Goal: Complete application form: Complete application form

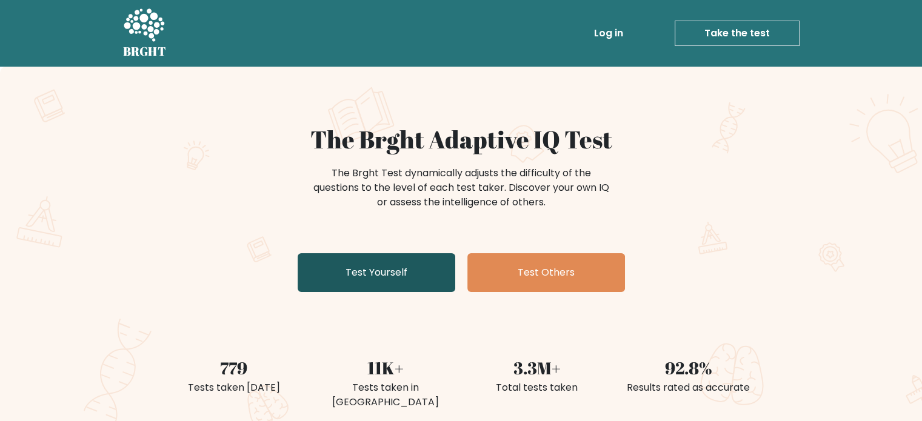
click at [378, 278] on link "Test Yourself" at bounding box center [377, 273] width 158 height 39
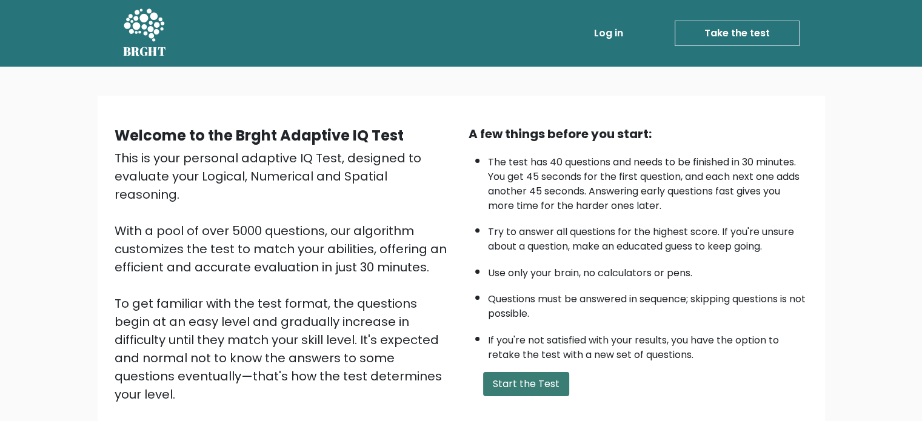
click at [492, 372] on button "Start the Test" at bounding box center [526, 384] width 86 height 24
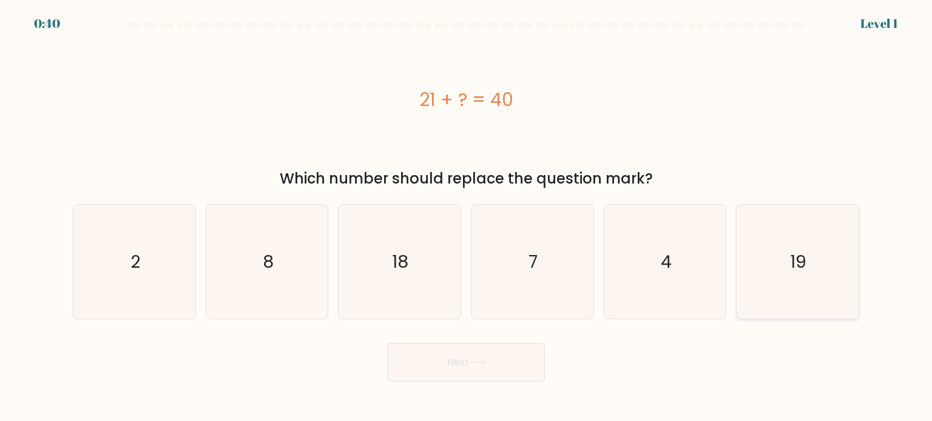
click at [744, 229] on icon "19" at bounding box center [797, 262] width 114 height 114
click at [466, 217] on input "f. 19" at bounding box center [466, 214] width 1 height 6
radio input "true"
click at [462, 351] on button "Next" at bounding box center [466, 362] width 158 height 39
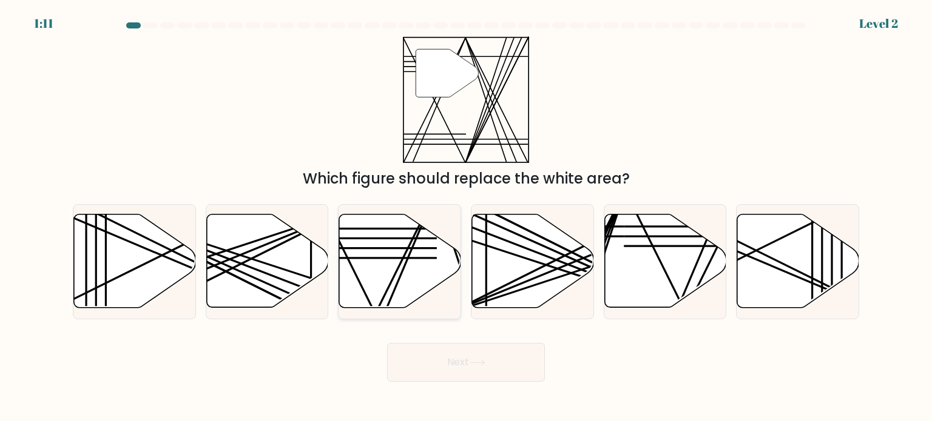
click at [391, 271] on icon at bounding box center [400, 261] width 122 height 93
click at [466, 217] on input "c." at bounding box center [466, 214] width 1 height 6
radio input "true"
click at [456, 351] on button "Next" at bounding box center [466, 362] width 158 height 39
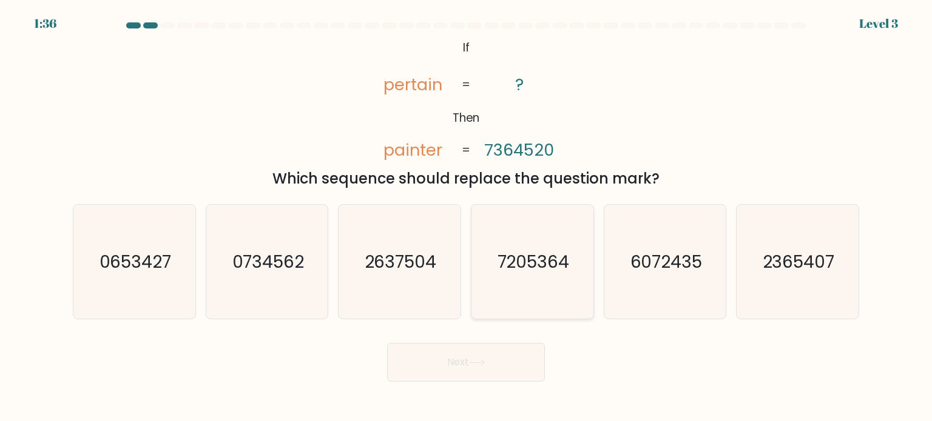
click at [477, 255] on icon "7205364" at bounding box center [532, 262] width 114 height 114
click at [466, 217] on input "d. 7205364" at bounding box center [466, 214] width 1 height 6
radio input "true"
click at [477, 357] on button "Next" at bounding box center [466, 362] width 158 height 39
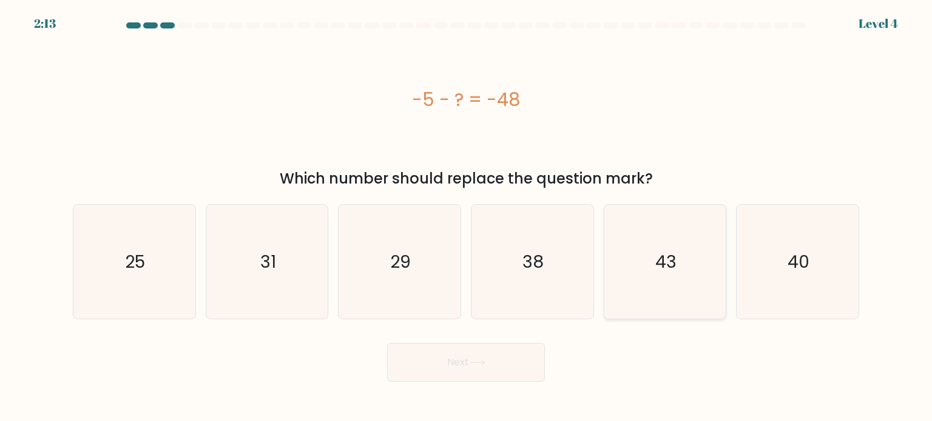
click at [671, 255] on text "43" at bounding box center [665, 261] width 21 height 24
click at [466, 217] on input "e. 43" at bounding box center [466, 214] width 1 height 6
radio input "true"
click at [503, 360] on button "Next" at bounding box center [466, 362] width 158 height 39
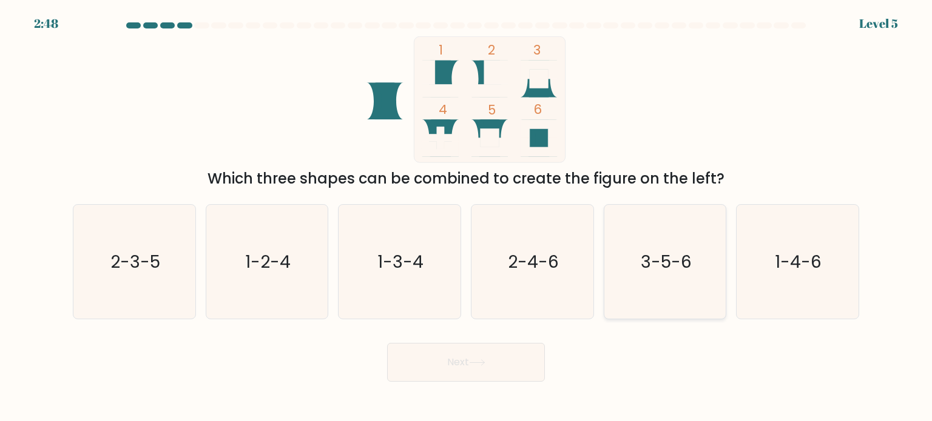
click at [667, 258] on text "3-5-6" at bounding box center [665, 261] width 51 height 24
click at [466, 217] on input "e. 3-5-6" at bounding box center [466, 214] width 1 height 6
radio input "true"
click at [477, 367] on button "Next" at bounding box center [466, 362] width 158 height 39
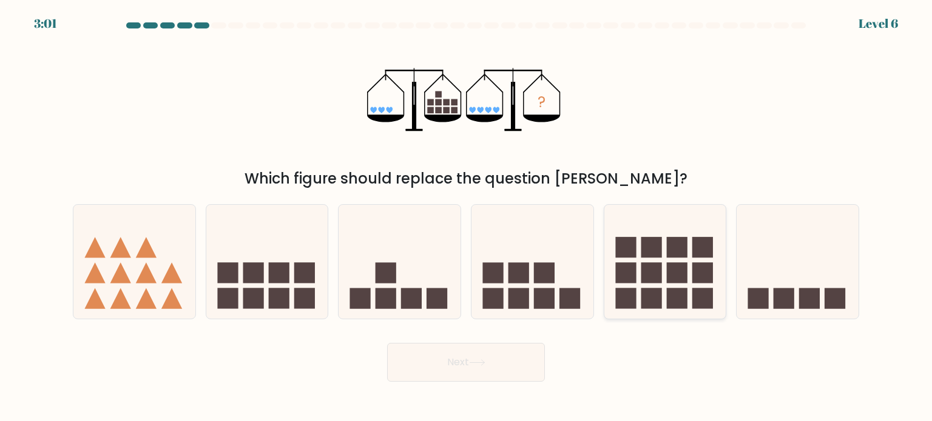
click at [648, 241] on rect at bounding box center [650, 247] width 21 height 21
click at [466, 217] on input "e." at bounding box center [466, 214] width 1 height 6
radio input "true"
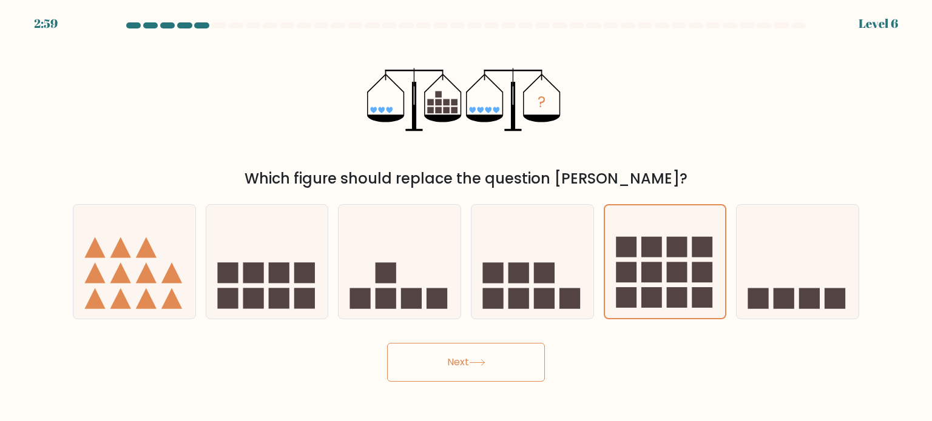
click at [519, 358] on button "Next" at bounding box center [466, 362] width 158 height 39
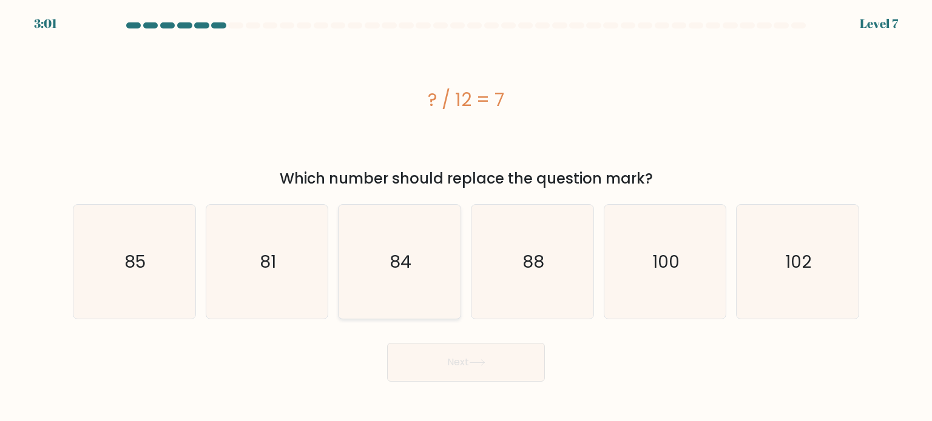
click at [376, 255] on icon "84" at bounding box center [399, 262] width 114 height 114
click at [466, 217] on input "c. 84" at bounding box center [466, 214] width 1 height 6
radio input "true"
click at [445, 371] on button "Next" at bounding box center [466, 362] width 158 height 39
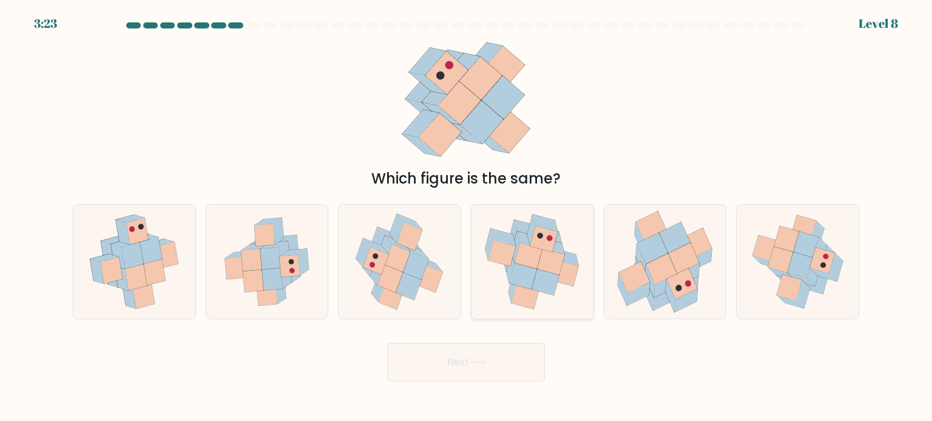
click at [512, 271] on icon at bounding box center [510, 267] width 8 height 31
click at [466, 217] on input "d." at bounding box center [466, 214] width 1 height 6
radio input "true"
click at [511, 362] on button "Next" at bounding box center [466, 362] width 158 height 39
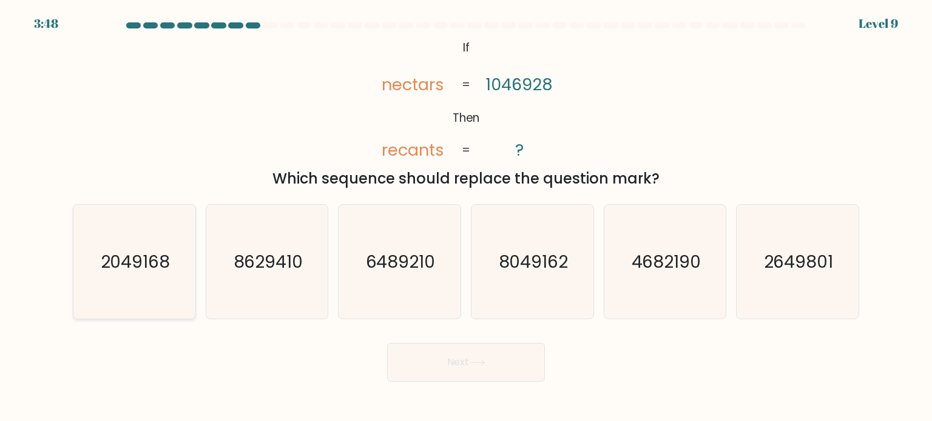
click at [106, 268] on text "2049168" at bounding box center [136, 261] width 70 height 24
click at [466, 217] on input "a. 2049168" at bounding box center [466, 214] width 1 height 6
radio input "true"
click at [438, 381] on button "Next" at bounding box center [466, 362] width 158 height 39
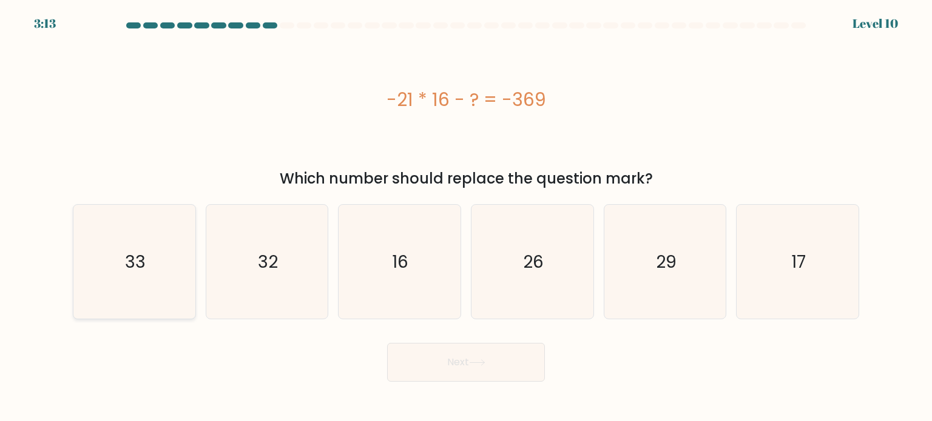
click at [127, 274] on icon "33" at bounding box center [134, 262] width 114 height 114
click at [466, 217] on input "a. 33" at bounding box center [466, 214] width 1 height 6
radio input "true"
click at [512, 378] on button "Next" at bounding box center [466, 362] width 158 height 39
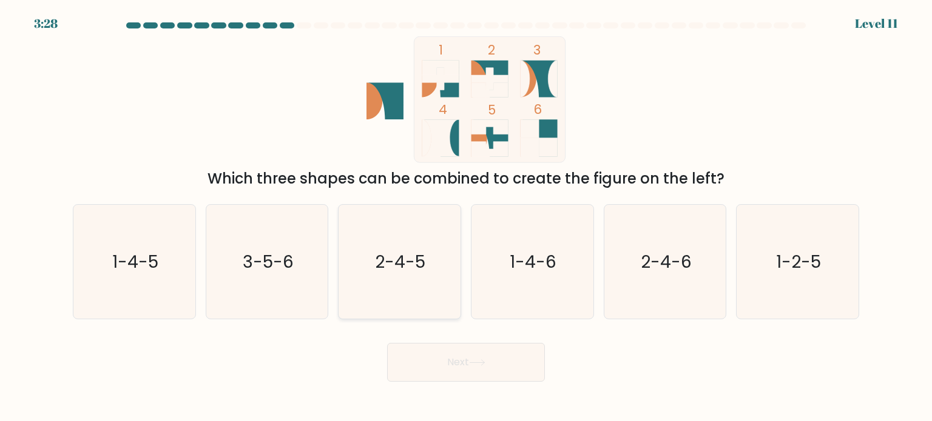
click at [372, 254] on icon "2-4-5" at bounding box center [399, 262] width 114 height 114
click at [466, 217] on input "c. 2-4-5" at bounding box center [466, 214] width 1 height 6
radio input "true"
click at [440, 366] on button "Next" at bounding box center [466, 362] width 158 height 39
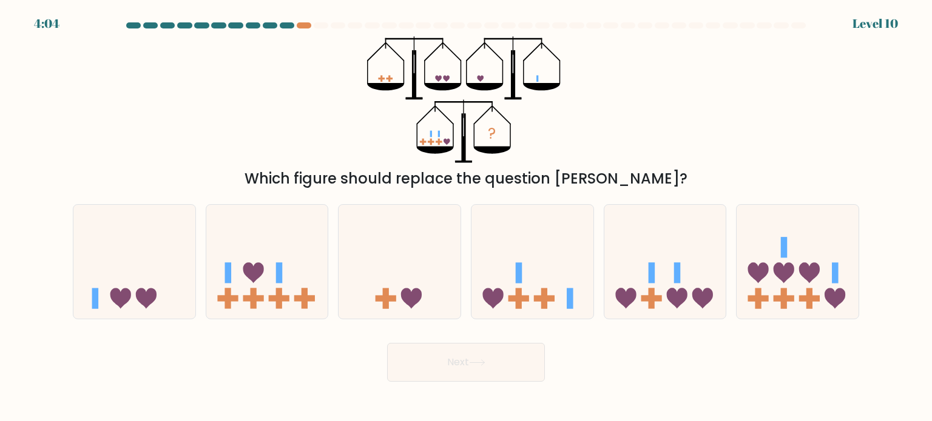
click at [301, 21] on div "4:04 Level 10" at bounding box center [466, 16] width 932 height 33
click at [278, 274] on rect at bounding box center [279, 273] width 7 height 21
click at [466, 217] on input "b." at bounding box center [466, 214] width 1 height 6
radio input "true"
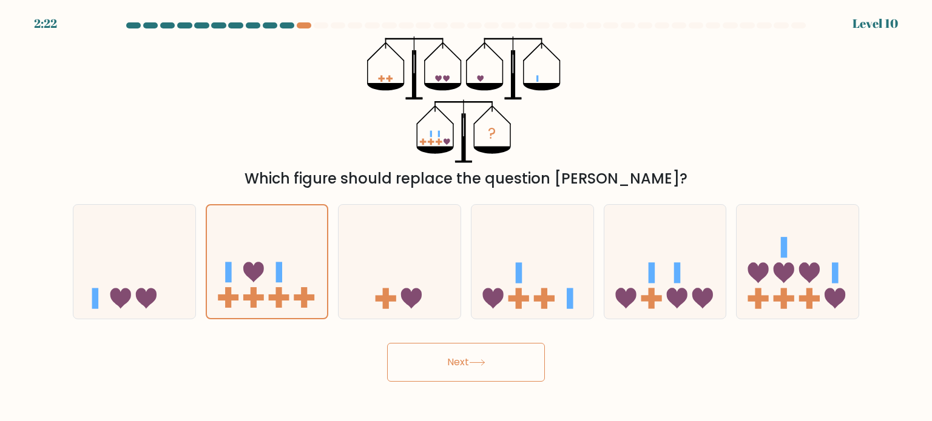
click at [442, 366] on button "Next" at bounding box center [466, 362] width 158 height 39
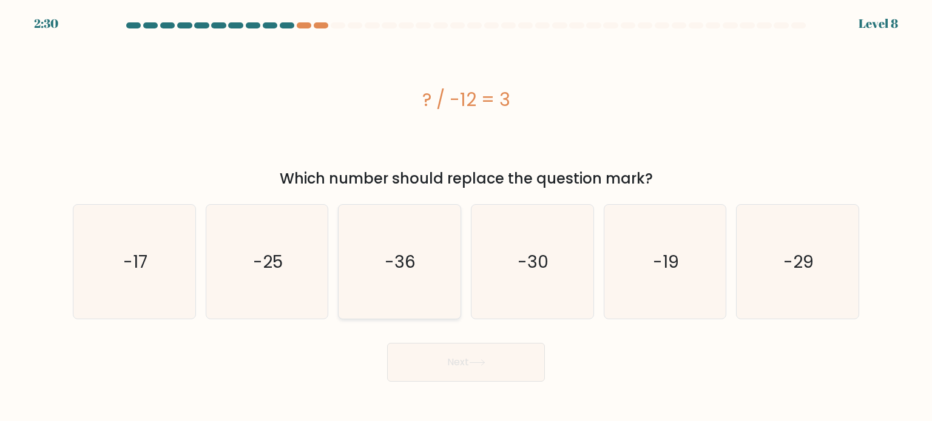
click at [405, 287] on icon "-36" at bounding box center [399, 262] width 114 height 114
click at [466, 217] on input "c. -36" at bounding box center [466, 214] width 1 height 6
radio input "true"
click at [451, 361] on button "Next" at bounding box center [466, 362] width 158 height 39
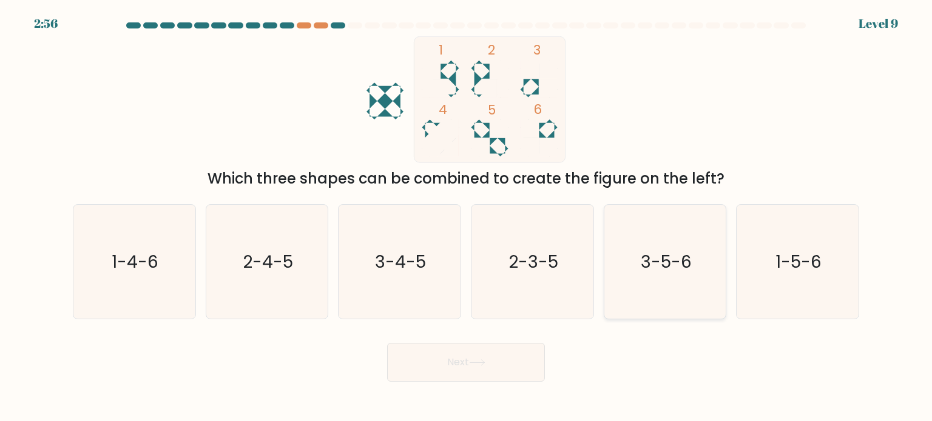
click at [682, 261] on text "3-5-6" at bounding box center [665, 261] width 51 height 24
click at [466, 217] on input "e. 3-5-6" at bounding box center [466, 214] width 1 height 6
radio input "true"
click at [500, 372] on button "Next" at bounding box center [466, 362] width 158 height 39
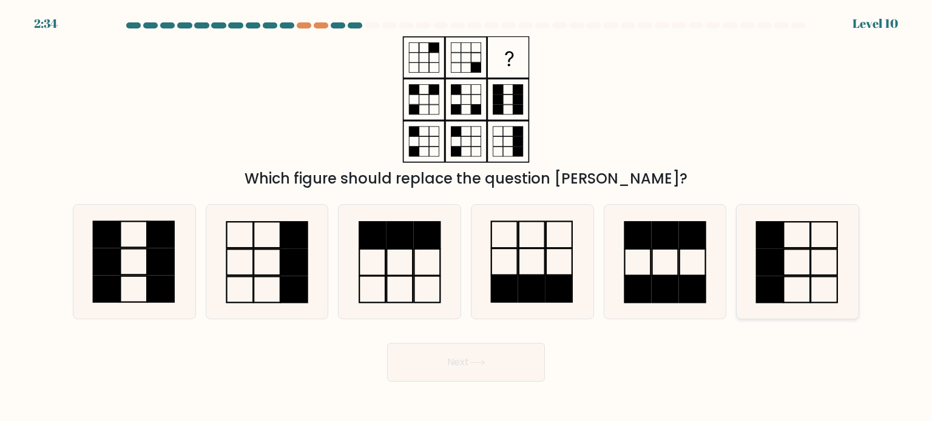
click at [791, 250] on icon at bounding box center [797, 262] width 114 height 114
click at [466, 217] on input "f." at bounding box center [466, 214] width 1 height 6
radio input "true"
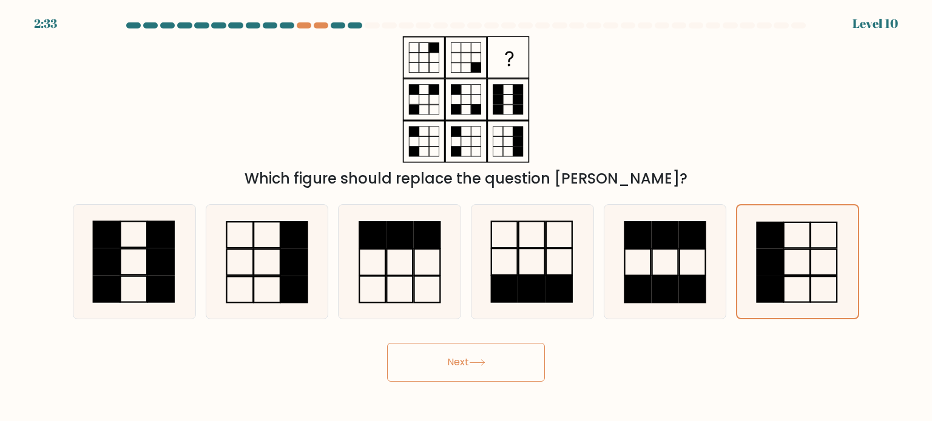
click at [457, 354] on button "Next" at bounding box center [466, 362] width 158 height 39
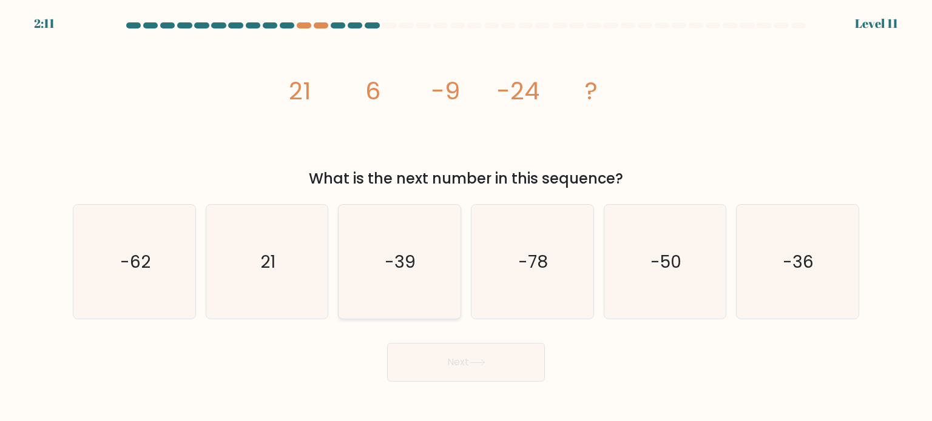
click at [414, 218] on icon "-39" at bounding box center [399, 262] width 114 height 114
click at [466, 217] on input "c. -39" at bounding box center [466, 214] width 1 height 6
radio input "true"
click at [481, 353] on button "Next" at bounding box center [466, 362] width 158 height 39
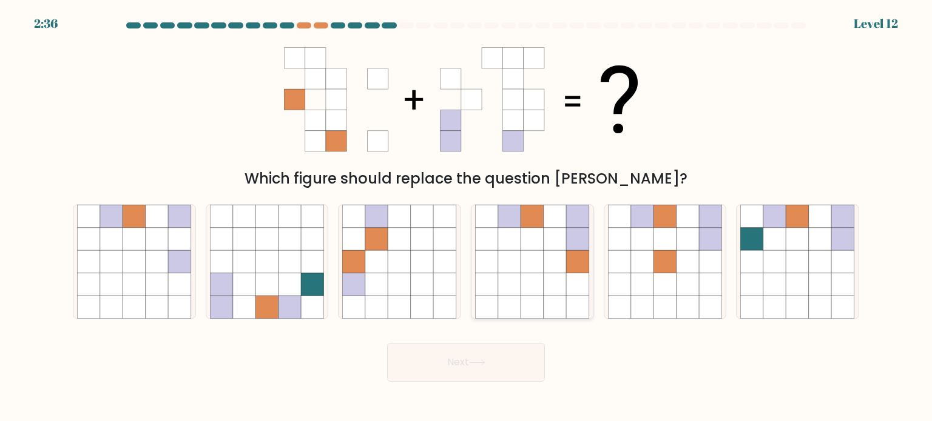
click at [580, 303] on icon at bounding box center [577, 307] width 23 height 23
click at [466, 217] on input "d." at bounding box center [466, 214] width 1 height 6
radio input "true"
click at [497, 354] on button "Next" at bounding box center [466, 362] width 158 height 39
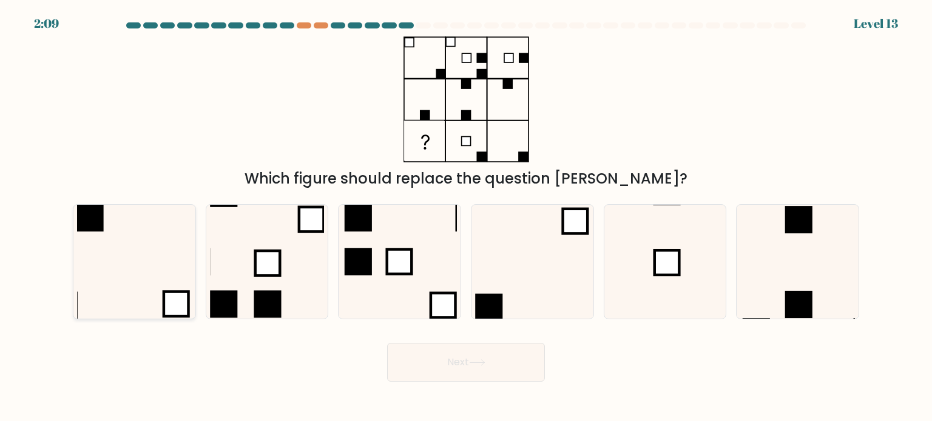
click at [143, 303] on icon at bounding box center [134, 262] width 114 height 114
click at [466, 217] on input "a." at bounding box center [466, 214] width 1 height 6
radio input "true"
click at [455, 369] on button "Next" at bounding box center [466, 362] width 158 height 39
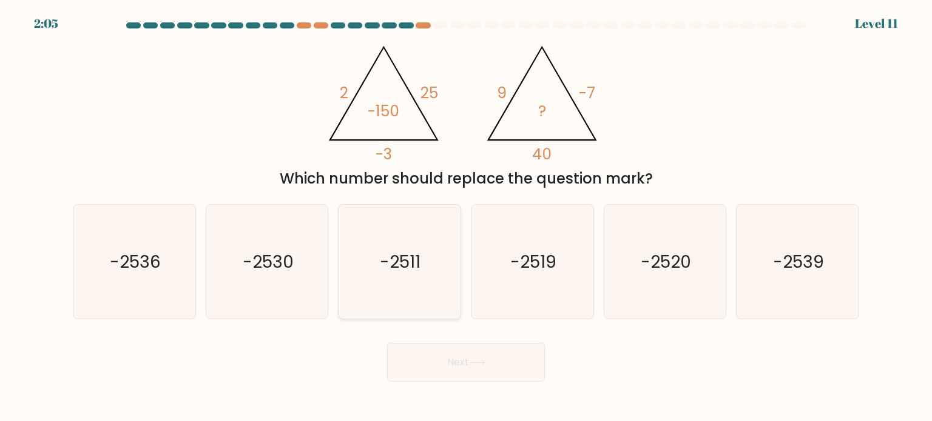
click at [383, 255] on text "-2511" at bounding box center [400, 261] width 41 height 24
click at [466, 217] on input "c. -2511" at bounding box center [466, 214] width 1 height 6
radio input "true"
click at [468, 349] on button "Next" at bounding box center [466, 362] width 158 height 39
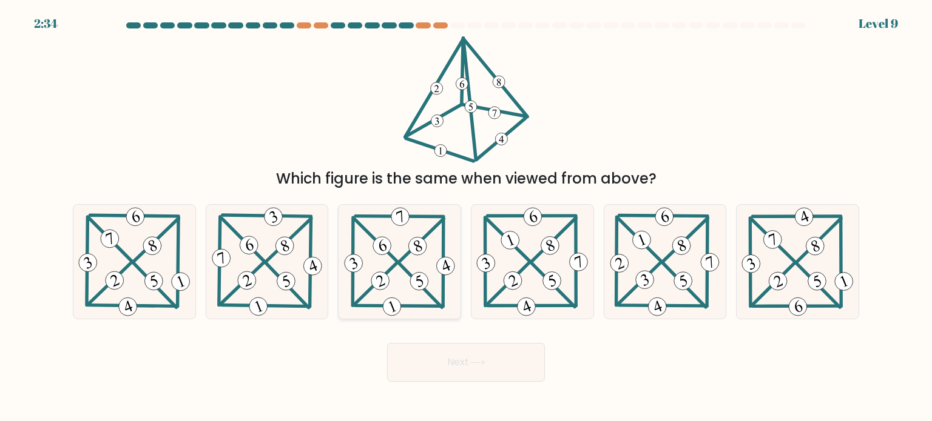
click at [403, 286] on icon at bounding box center [399, 262] width 116 height 114
click at [466, 217] on input "c." at bounding box center [466, 214] width 1 height 6
radio input "true"
click at [466, 366] on button "Next" at bounding box center [466, 362] width 158 height 39
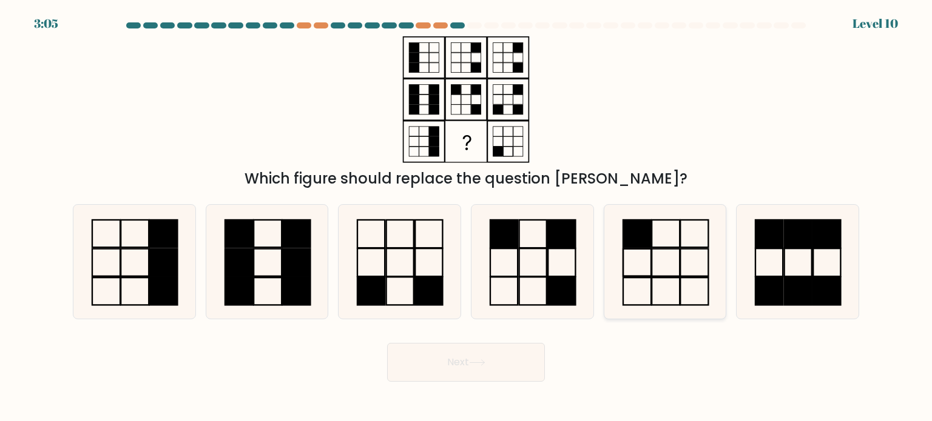
click at [640, 249] on icon at bounding box center [665, 262] width 114 height 114
click at [466, 217] on input "e." at bounding box center [466, 214] width 1 height 6
radio input "true"
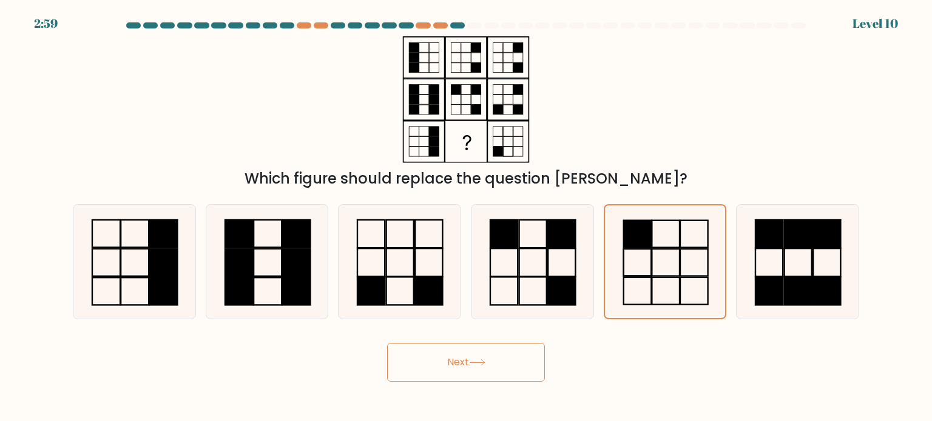
click at [468, 356] on button "Next" at bounding box center [466, 362] width 158 height 39
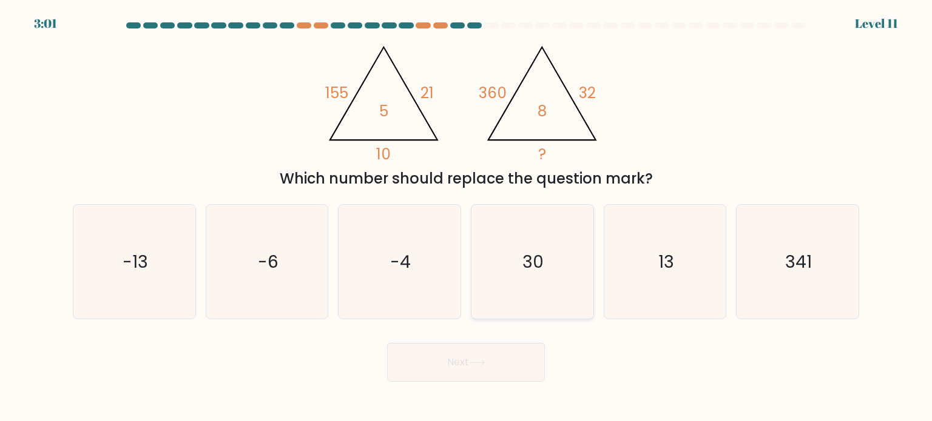
click at [502, 263] on icon "30" at bounding box center [532, 262] width 114 height 114
click at [466, 217] on input "d. 30" at bounding box center [466, 214] width 1 height 6
radio input "true"
click at [505, 358] on button "Next" at bounding box center [466, 362] width 158 height 39
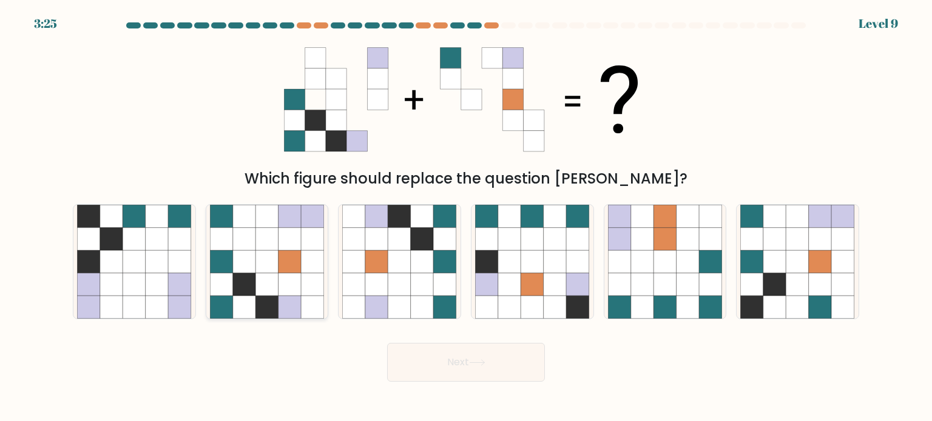
click at [253, 247] on icon at bounding box center [244, 238] width 23 height 23
click at [466, 217] on input "b." at bounding box center [466, 214] width 1 height 6
radio input "true"
click at [492, 354] on button "Next" at bounding box center [466, 362] width 158 height 39
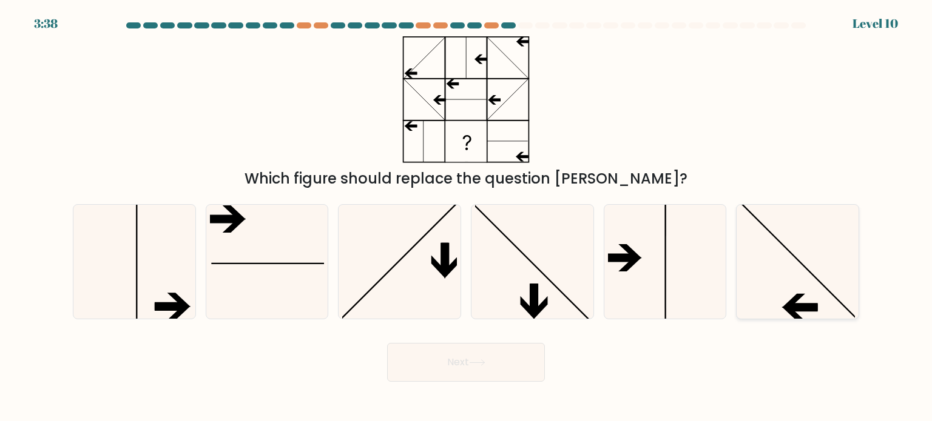
click at [825, 239] on icon at bounding box center [797, 262] width 114 height 114
click at [466, 217] on input "f." at bounding box center [466, 214] width 1 height 6
radio input "true"
click at [452, 385] on body "3:37 Level 10" at bounding box center [466, 210] width 932 height 421
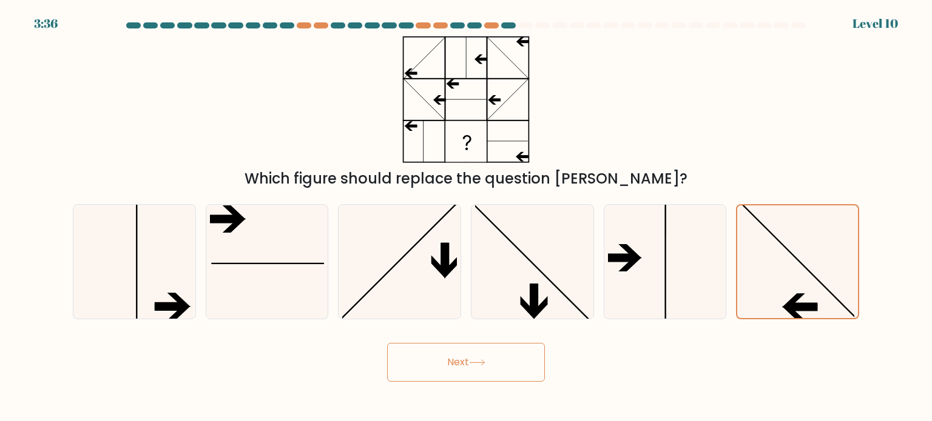
click at [449, 381] on button "Next" at bounding box center [466, 362] width 158 height 39
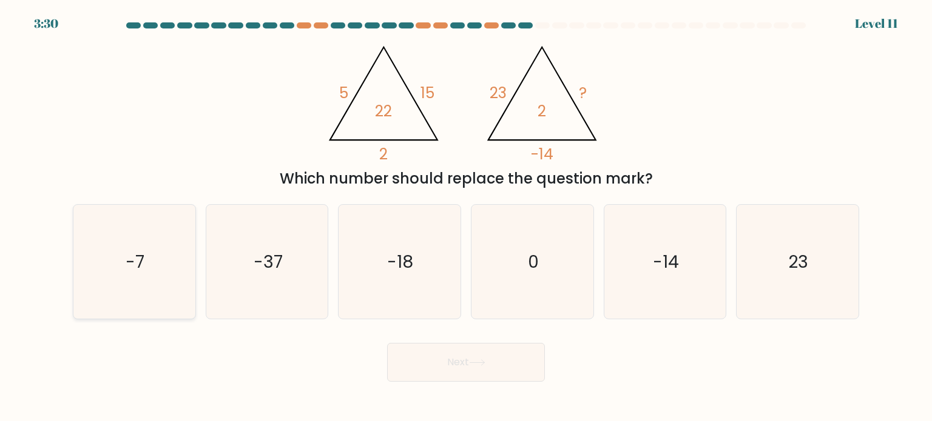
click at [153, 242] on icon "-7" at bounding box center [134, 262] width 114 height 114
click at [466, 217] on input "a. -7" at bounding box center [466, 214] width 1 height 6
radio input "true"
click at [479, 371] on button "Next" at bounding box center [466, 362] width 158 height 39
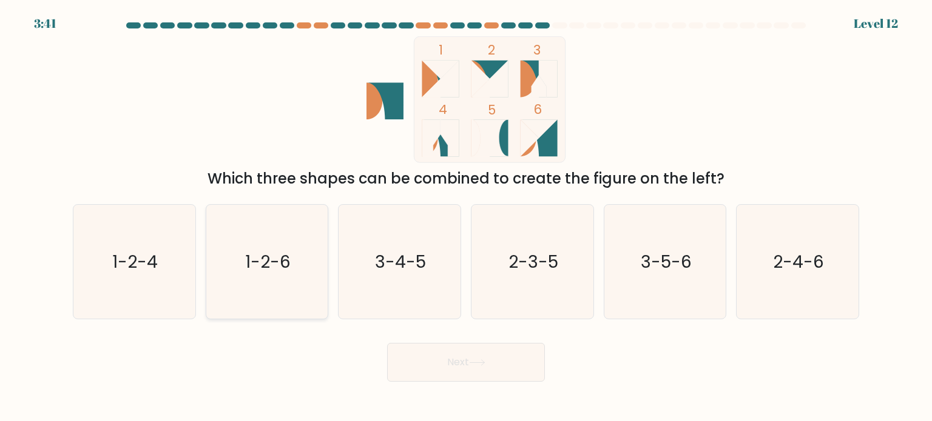
click at [265, 274] on icon "1-2-6" at bounding box center [267, 262] width 114 height 114
click at [466, 217] on input "b. 1-2-6" at bounding box center [466, 214] width 1 height 6
radio input "true"
click at [439, 344] on button "Next" at bounding box center [466, 362] width 158 height 39
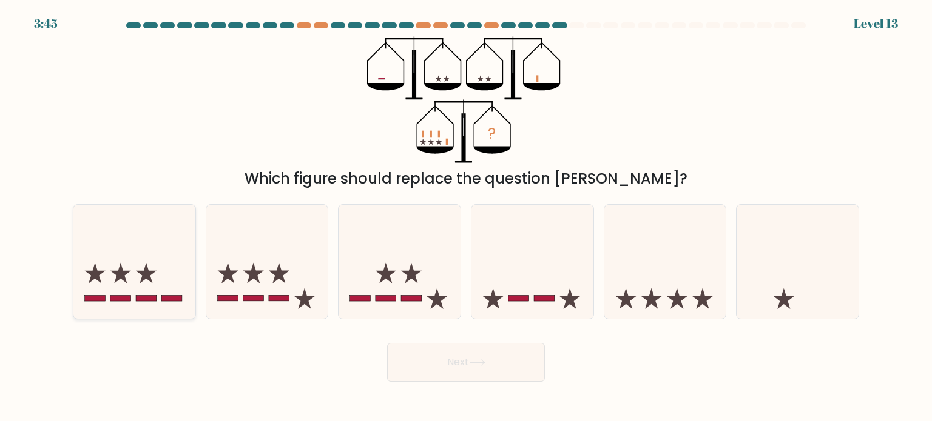
click at [155, 250] on icon at bounding box center [134, 262] width 122 height 101
click at [466, 217] on input "a." at bounding box center [466, 214] width 1 height 6
radio input "true"
click at [461, 376] on button "Next" at bounding box center [466, 362] width 158 height 39
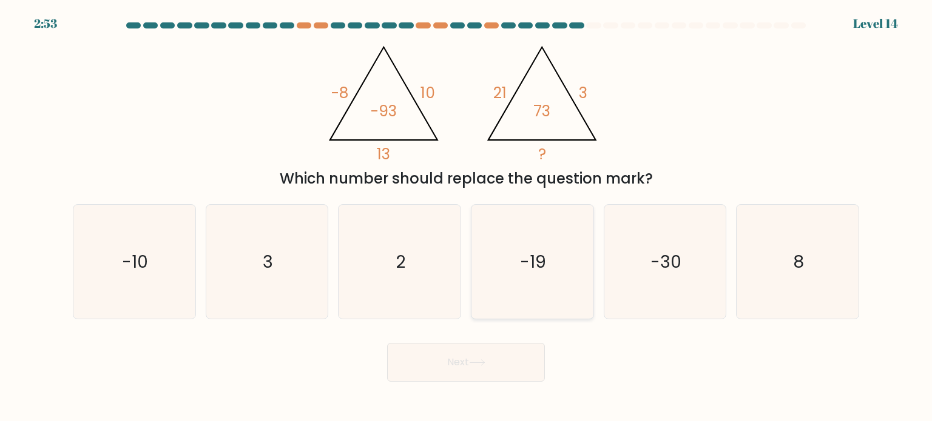
click at [549, 275] on icon "-19" at bounding box center [532, 262] width 114 height 114
click at [466, 217] on input "d. -19" at bounding box center [466, 214] width 1 height 6
radio input "true"
click at [501, 351] on button "Next" at bounding box center [466, 362] width 158 height 39
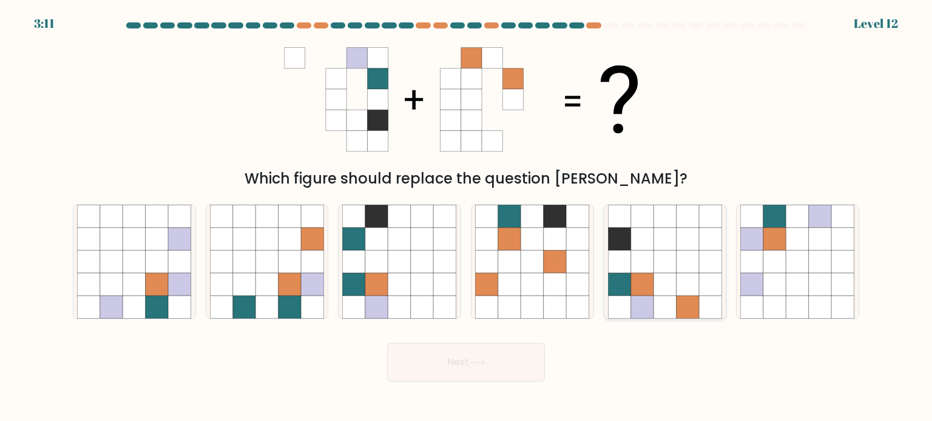
drag, startPoint x: 737, startPoint y: 264, endPoint x: 662, endPoint y: 240, distance: 79.0
click at [662, 240] on div "a. b. c." at bounding box center [466, 257] width 796 height 125
click at [662, 240] on icon at bounding box center [664, 238] width 23 height 23
click at [466, 217] on input "e." at bounding box center [466, 214] width 1 height 6
radio input "true"
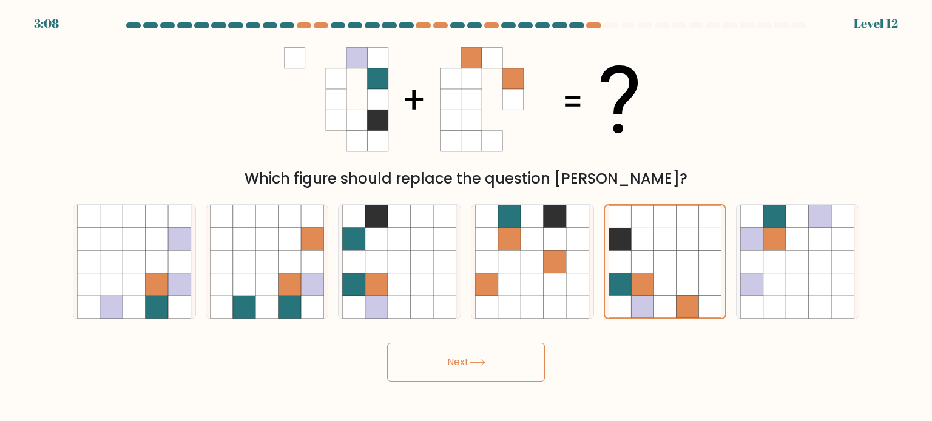
click at [497, 373] on button "Next" at bounding box center [466, 362] width 158 height 39
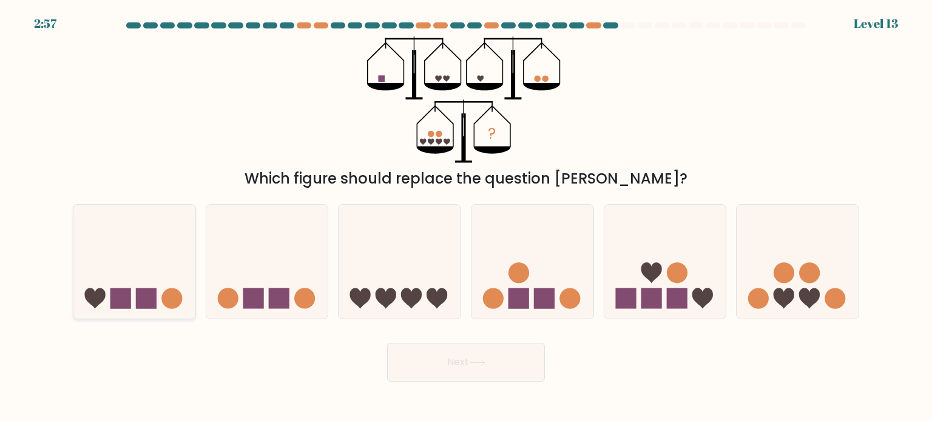
click at [116, 271] on icon at bounding box center [134, 262] width 122 height 101
click at [466, 217] on input "a." at bounding box center [466, 214] width 1 height 6
radio input "true"
click at [442, 358] on button "Next" at bounding box center [466, 362] width 158 height 39
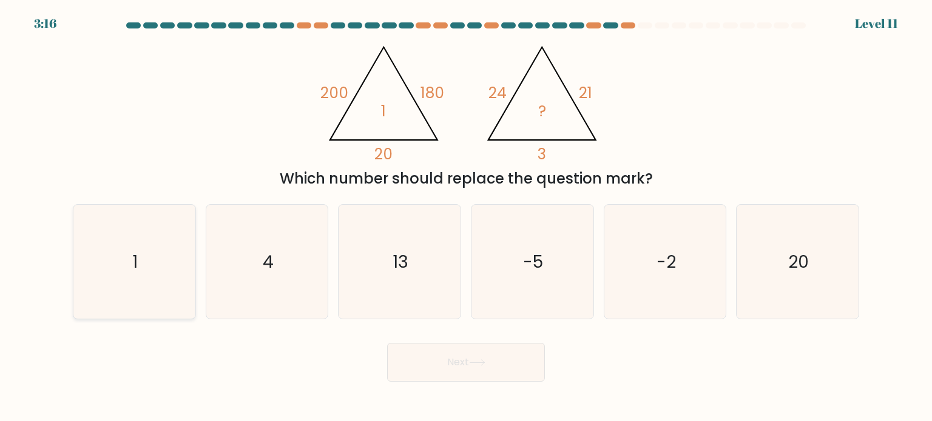
click at [172, 258] on icon "1" at bounding box center [134, 262] width 114 height 114
click at [466, 217] on input "a. 1" at bounding box center [466, 214] width 1 height 6
radio input "true"
click at [505, 361] on button "Next" at bounding box center [466, 362] width 158 height 39
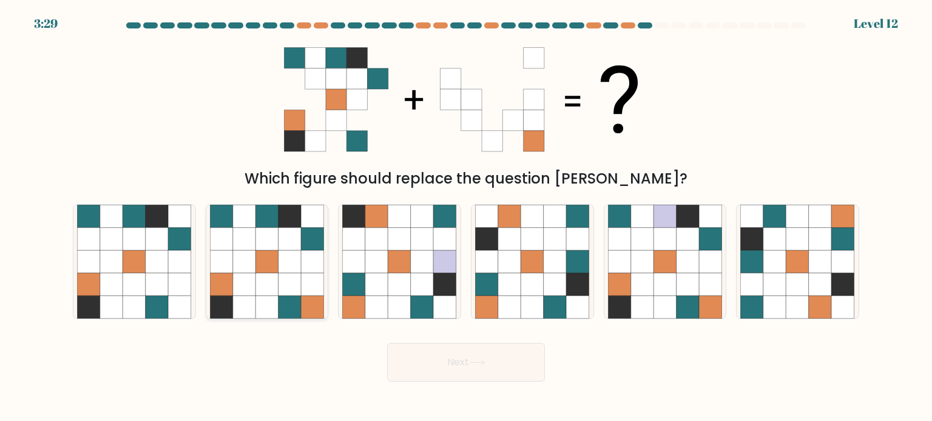
click at [226, 298] on icon at bounding box center [221, 307] width 23 height 23
click at [466, 217] on input "b." at bounding box center [466, 214] width 1 height 6
radio input "true"
click at [465, 378] on button "Next" at bounding box center [466, 362] width 158 height 39
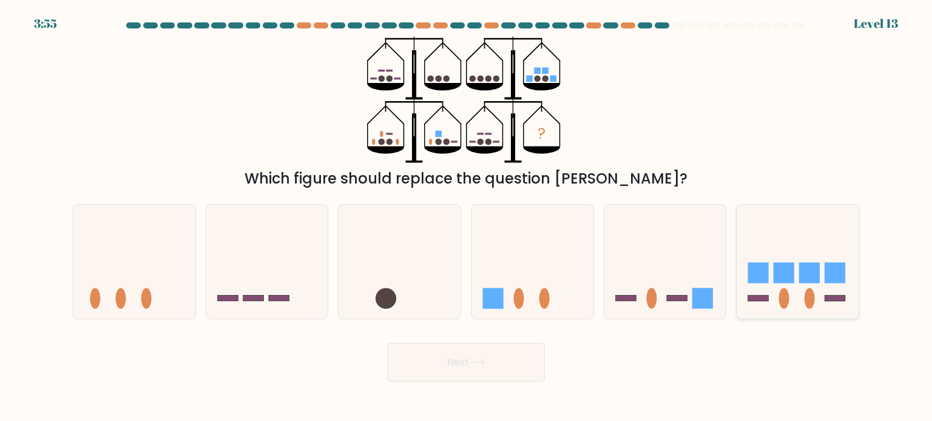
click at [811, 294] on ellipse at bounding box center [809, 298] width 10 height 21
click at [466, 217] on input "f." at bounding box center [466, 214] width 1 height 6
radio input "true"
click at [502, 351] on button "Next" at bounding box center [466, 362] width 158 height 39
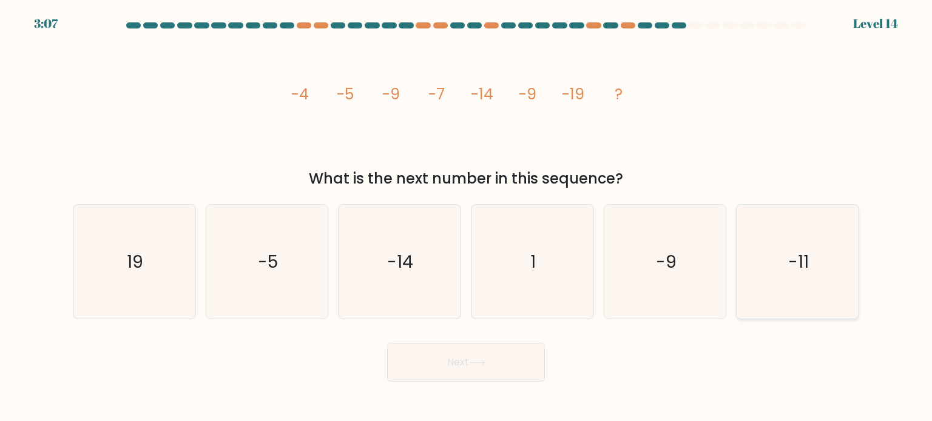
click at [824, 283] on icon "-11" at bounding box center [797, 262] width 114 height 114
click at [466, 217] on input "f. -11" at bounding box center [466, 214] width 1 height 6
radio input "true"
click at [500, 361] on button "Next" at bounding box center [466, 362] width 158 height 39
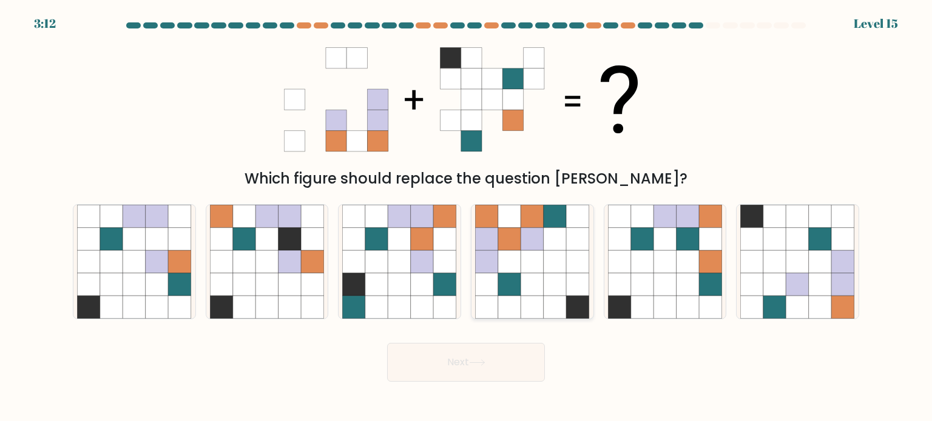
click at [564, 229] on icon at bounding box center [554, 238] width 23 height 23
click at [466, 217] on input "d." at bounding box center [466, 214] width 1 height 6
radio input "true"
click at [519, 368] on button "Next" at bounding box center [466, 362] width 158 height 39
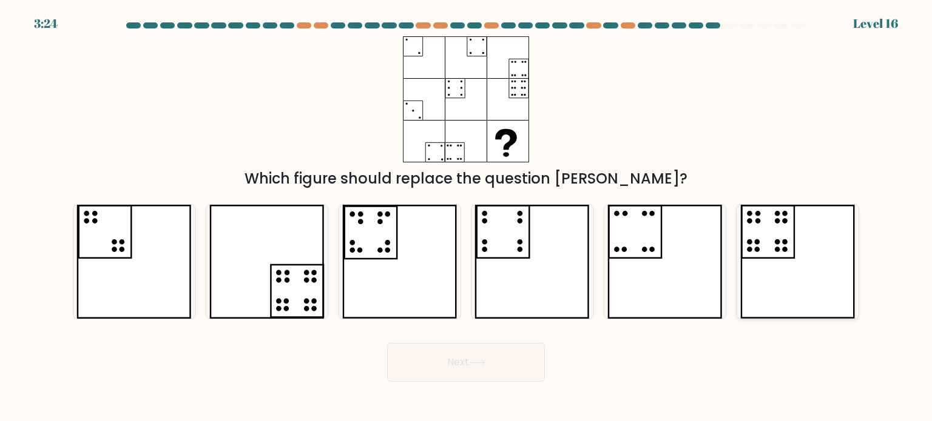
click at [794, 232] on icon at bounding box center [797, 262] width 115 height 114
click at [466, 217] on input "f." at bounding box center [466, 214] width 1 height 6
radio input "true"
click at [494, 351] on button "Next" at bounding box center [466, 362] width 158 height 39
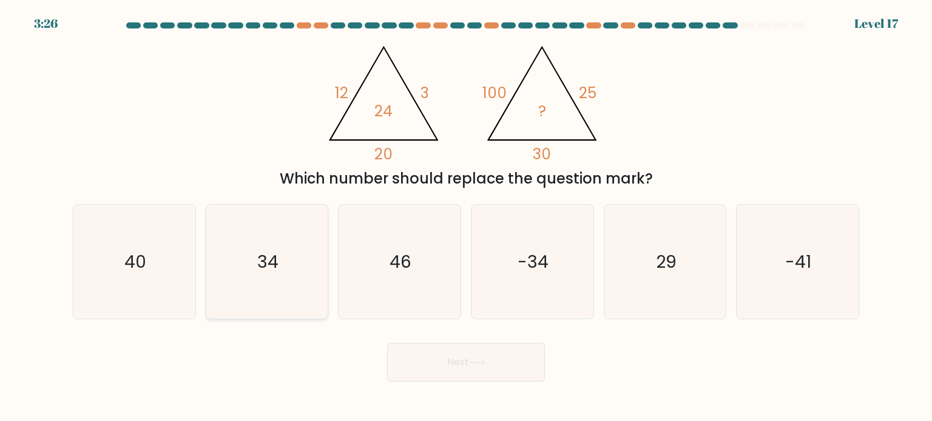
click at [255, 278] on icon "34" at bounding box center [267, 262] width 114 height 114
click at [466, 217] on input "b. 34" at bounding box center [466, 214] width 1 height 6
radio input "true"
click at [428, 349] on button "Next" at bounding box center [466, 362] width 158 height 39
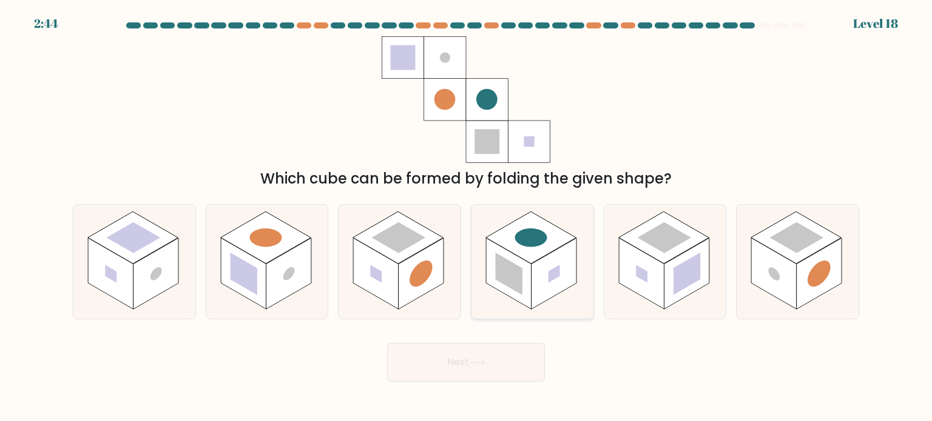
click at [543, 277] on rect at bounding box center [553, 274] width 45 height 72
click at [466, 217] on input "d." at bounding box center [466, 214] width 1 height 6
radio input "true"
click at [497, 360] on button "Next" at bounding box center [466, 362] width 158 height 39
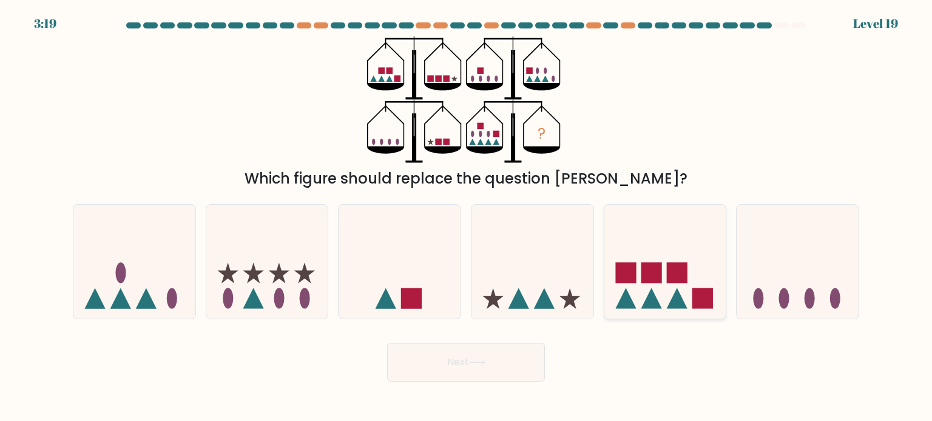
click at [636, 255] on icon at bounding box center [665, 262] width 122 height 101
click at [466, 217] on input "e." at bounding box center [466, 214] width 1 height 6
radio input "true"
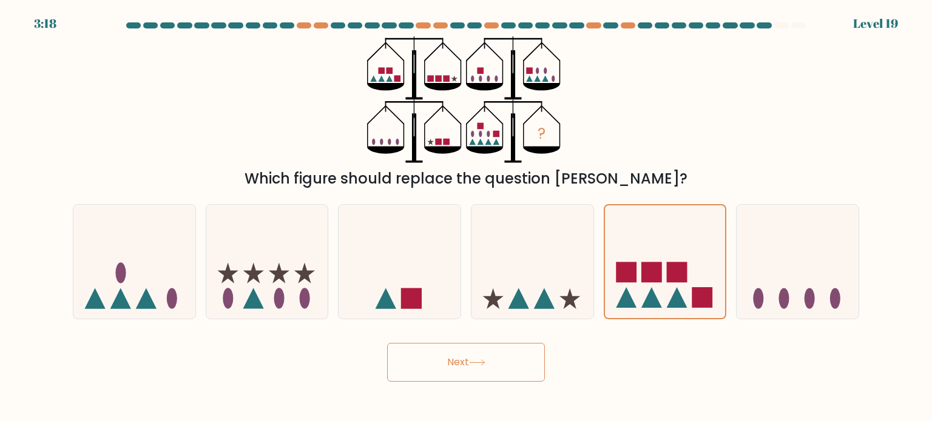
click at [512, 375] on button "Next" at bounding box center [466, 362] width 158 height 39
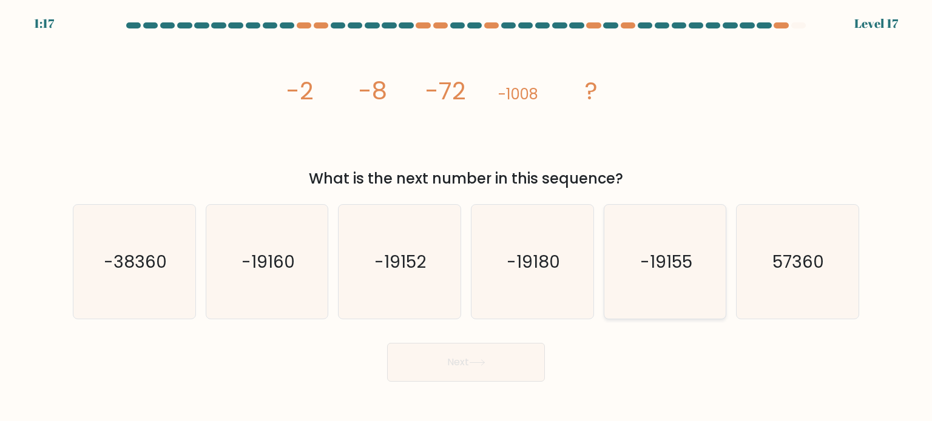
drag, startPoint x: 704, startPoint y: 198, endPoint x: 694, endPoint y: 260, distance: 62.5
click at [694, 260] on div "a. -38360 b. -19160 c. -19152 d. e." at bounding box center [466, 257] width 796 height 125
drag, startPoint x: 694, startPoint y: 260, endPoint x: 499, endPoint y: 368, distance: 223.7
click at [499, 368] on form at bounding box center [466, 202] width 932 height 360
click at [645, 231] on icon "-19155" at bounding box center [665, 262] width 114 height 114
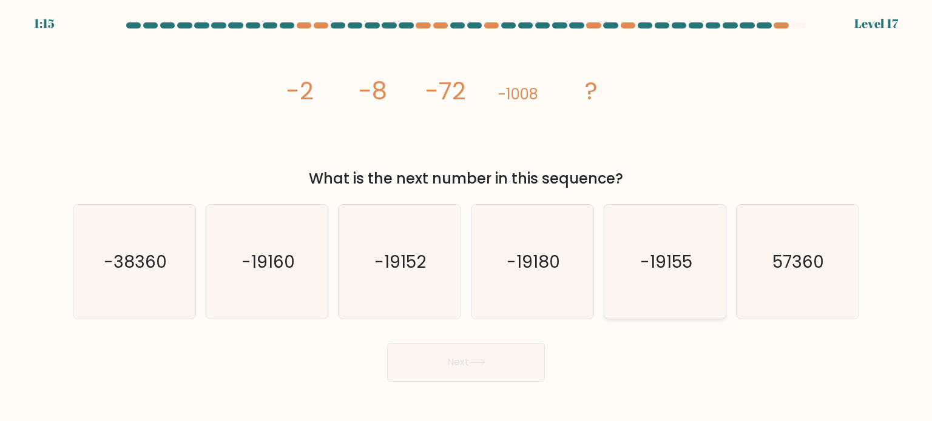
click at [466, 217] on input "e. -19155" at bounding box center [466, 214] width 1 height 6
radio input "true"
click at [480, 373] on button "Next" at bounding box center [466, 362] width 158 height 39
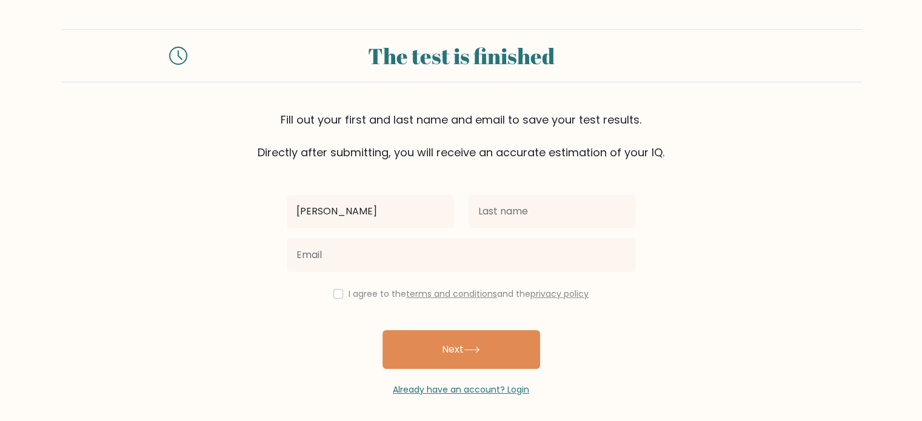
type input "Daniele"
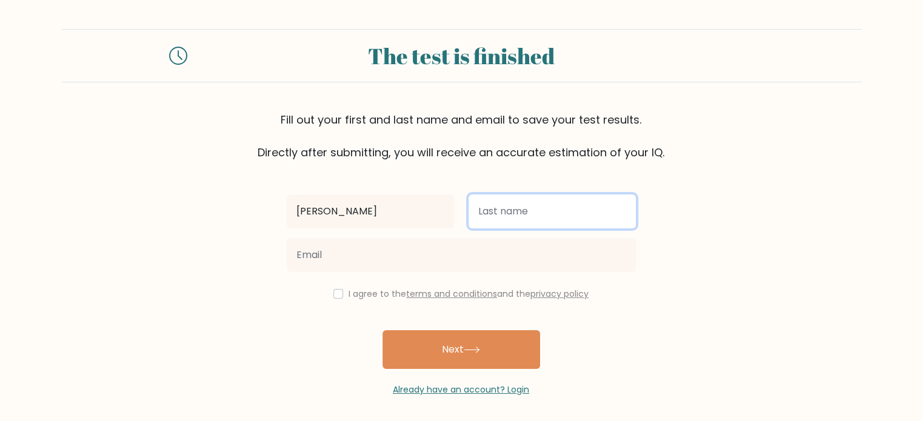
click at [502, 227] on input "text" at bounding box center [552, 212] width 167 height 34
type input "Polizzi"
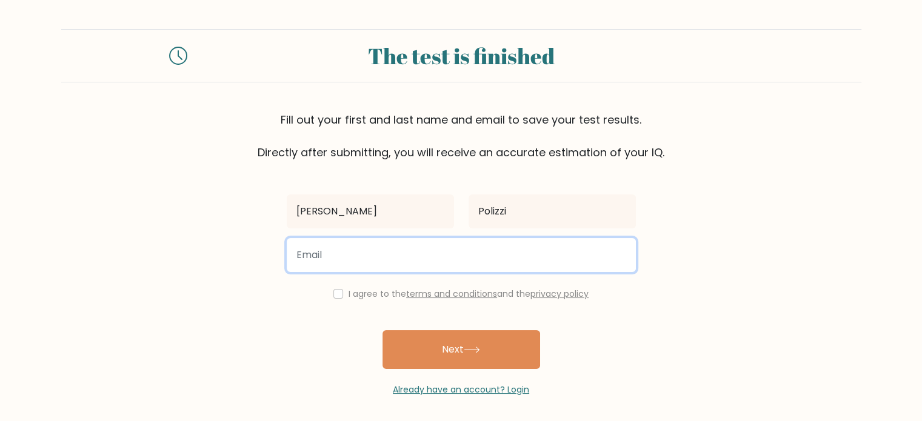
click at [475, 254] on input "email" at bounding box center [461, 255] width 349 height 34
type input "danielepolizzi092@gmail.com"
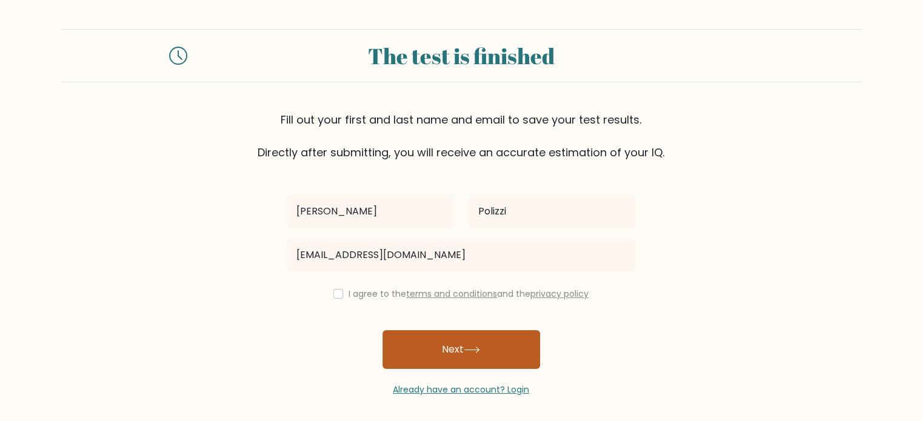
click at [465, 353] on button "Next" at bounding box center [462, 350] width 158 height 39
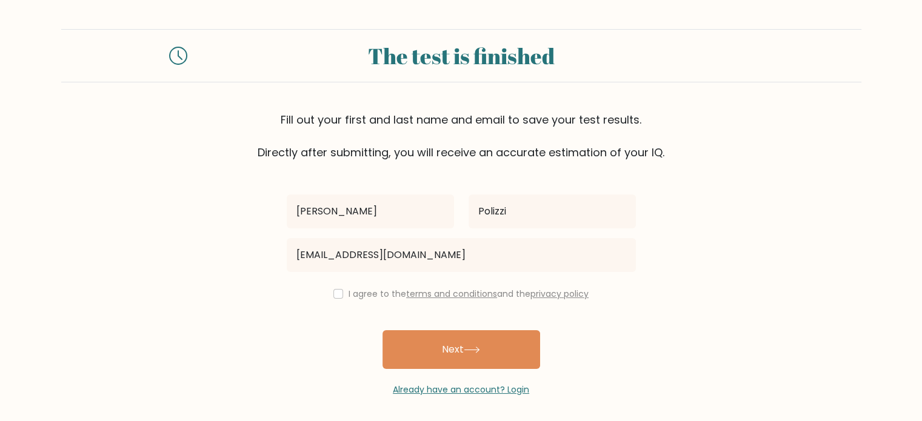
click at [344, 300] on div "I agree to the terms and conditions and the privacy policy" at bounding box center [462, 294] width 364 height 15
click at [335, 295] on input "checkbox" at bounding box center [339, 294] width 10 height 10
checkbox input "true"
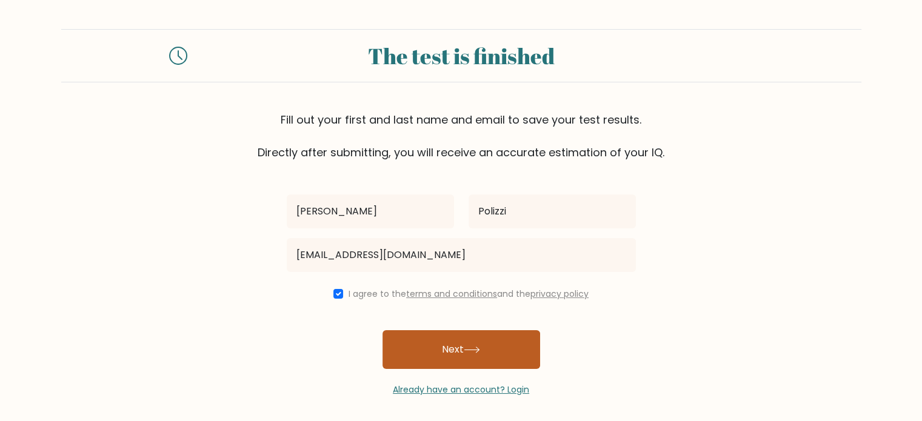
click at [433, 340] on button "Next" at bounding box center [462, 350] width 158 height 39
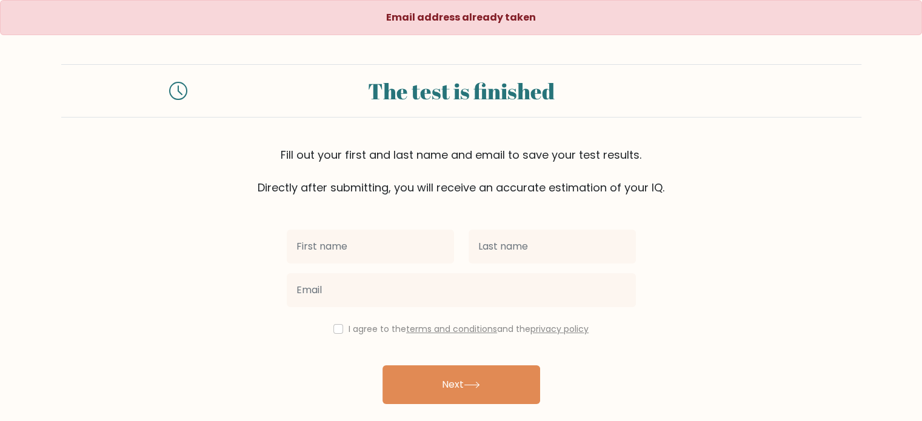
click at [403, 256] on input "text" at bounding box center [370, 247] width 167 height 34
type input "[PERSON_NAME]"
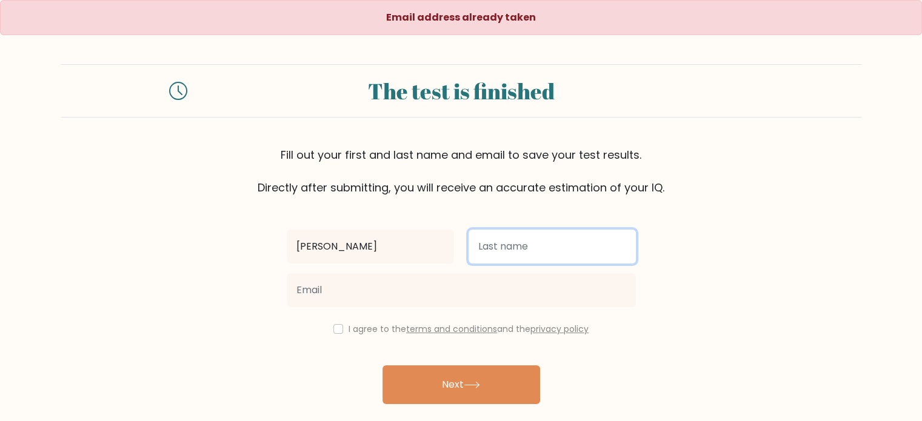
click at [519, 239] on input "text" at bounding box center [552, 247] width 167 height 34
type input "Polizzi"
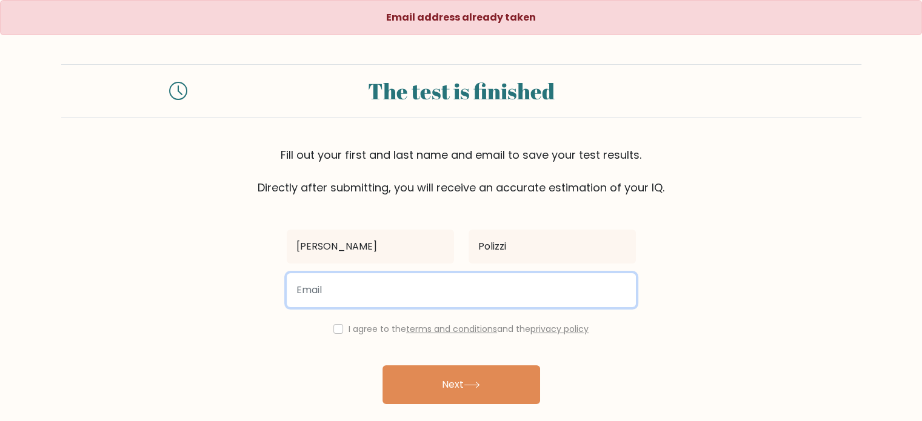
click at [498, 301] on input "email" at bounding box center [461, 291] width 349 height 34
type input "machiudiquellabocca@gmail.com"
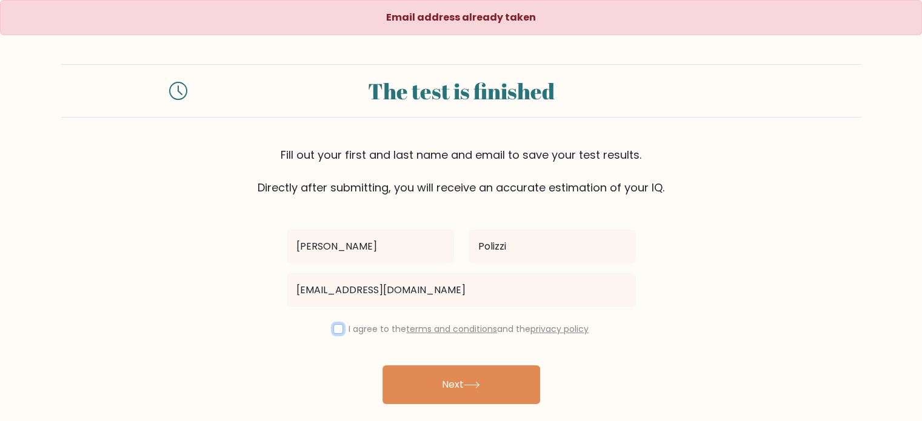
click at [334, 329] on input "checkbox" at bounding box center [339, 329] width 10 height 10
checkbox input "true"
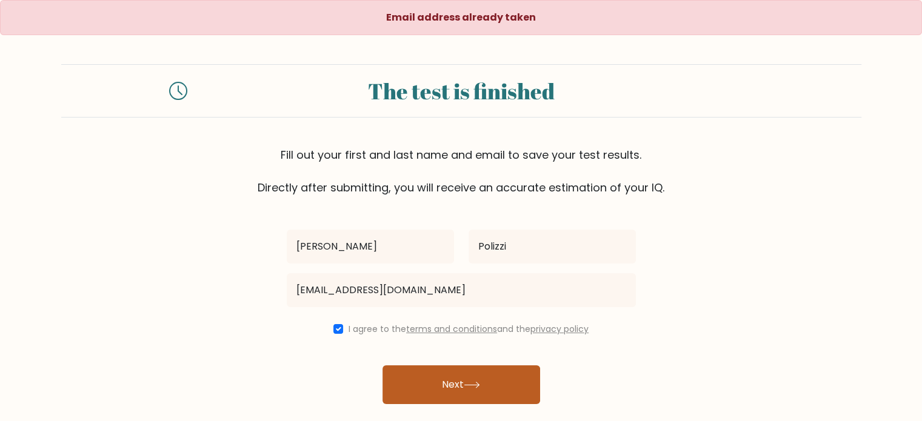
click at [416, 372] on button "Next" at bounding box center [462, 385] width 158 height 39
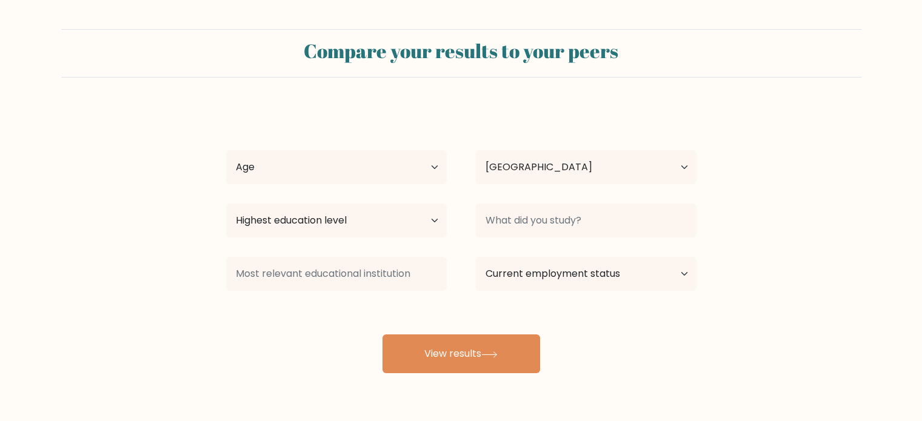
select select "IT"
click at [312, 146] on div "Age Under [DEMOGRAPHIC_DATA] [DEMOGRAPHIC_DATA] [DEMOGRAPHIC_DATA] [DEMOGRAPHIC…" at bounding box center [337, 168] width 250 height 44
click at [317, 160] on select "Age Under [DEMOGRAPHIC_DATA] [DEMOGRAPHIC_DATA] [DEMOGRAPHIC_DATA] [DEMOGRAPHIC…" at bounding box center [336, 167] width 221 height 34
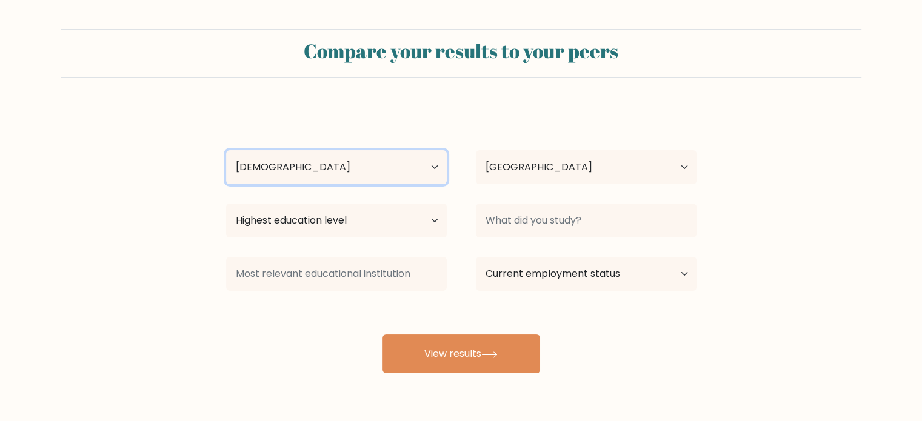
click at [226, 150] on select "Age Under [DEMOGRAPHIC_DATA] [DEMOGRAPHIC_DATA] [DEMOGRAPHIC_DATA] [DEMOGRAPHIC…" at bounding box center [336, 167] width 221 height 34
click at [322, 169] on select "Age Under [DEMOGRAPHIC_DATA] [DEMOGRAPHIC_DATA] [DEMOGRAPHIC_DATA] [DEMOGRAPHIC…" at bounding box center [336, 167] width 221 height 34
select select "25_34"
click at [226, 150] on select "Age Under [DEMOGRAPHIC_DATA] [DEMOGRAPHIC_DATA] [DEMOGRAPHIC_DATA] [DEMOGRAPHIC…" at bounding box center [336, 167] width 221 height 34
click at [337, 240] on div "Highest education level No schooling Primary Lower Secondary Upper Secondary Oc…" at bounding box center [337, 221] width 250 height 44
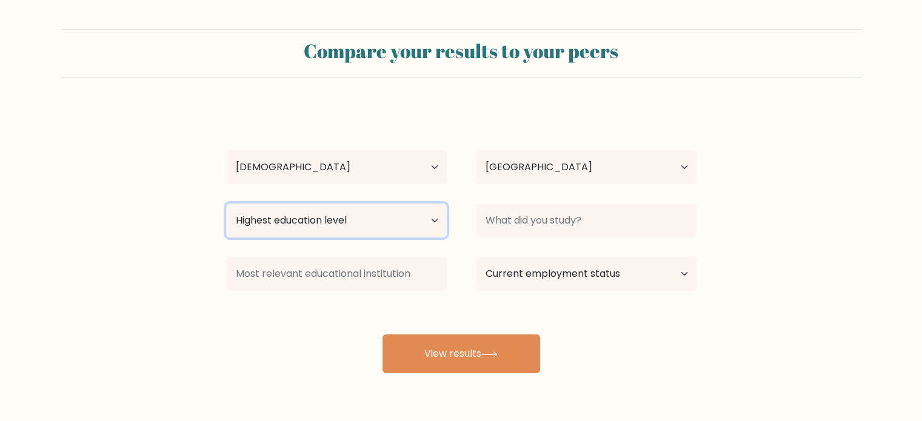
click at [327, 228] on select "Highest education level No schooling Primary Lower Secondary Upper Secondary Oc…" at bounding box center [336, 221] width 221 height 34
select select "upper_secondary"
click at [226, 204] on select "Highest education level No schooling Primary Lower Secondary Upper Secondary Oc…" at bounding box center [336, 221] width 221 height 34
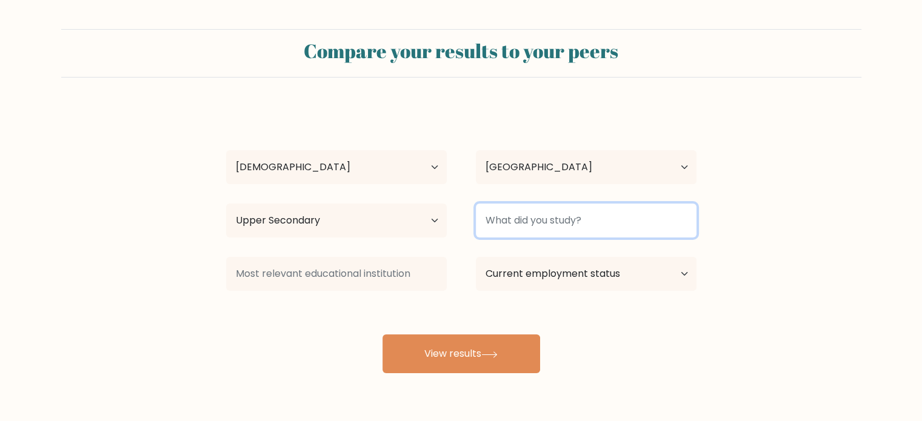
click at [525, 226] on input at bounding box center [586, 221] width 221 height 34
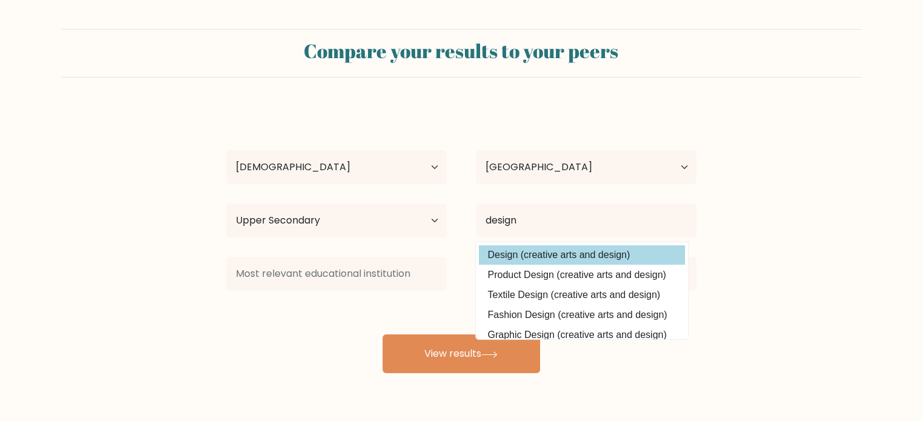
click at [525, 251] on option "Design (creative arts and design)" at bounding box center [582, 255] width 206 height 19
type input "Design"
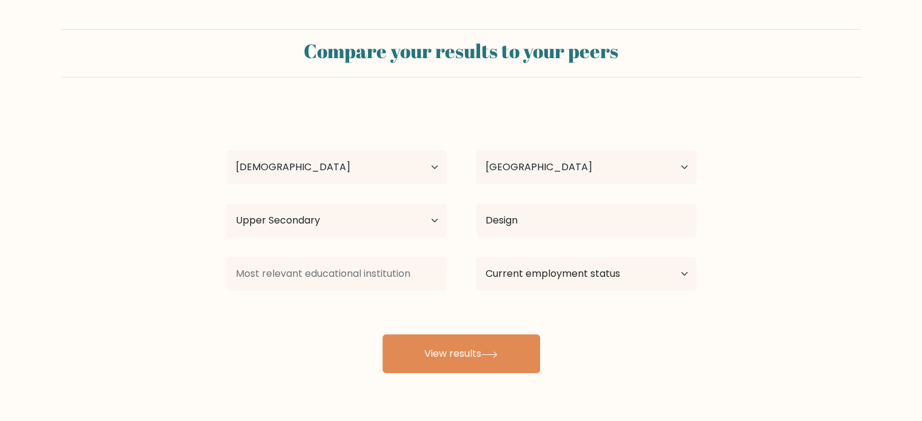
click at [394, 304] on div "Daniele Polizzi Age Under 18 years old 18-24 years old 25-34 years old 35-44 ye…" at bounding box center [461, 240] width 485 height 267
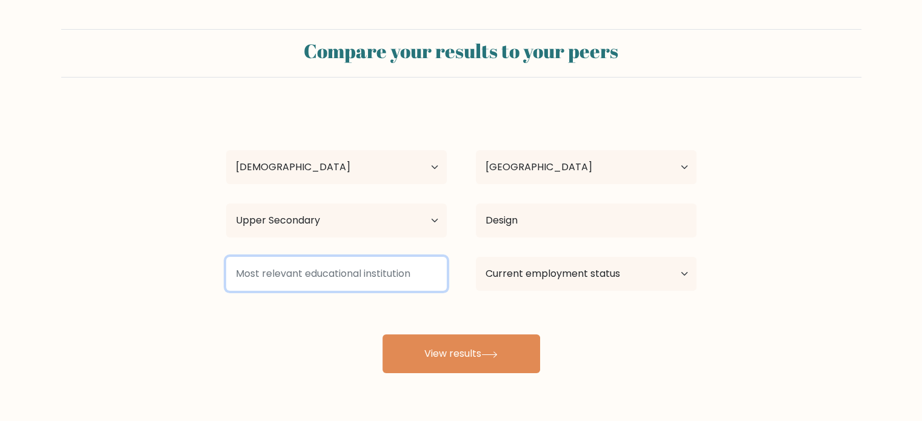
click at [377, 288] on input at bounding box center [336, 274] width 221 height 34
type input "Isgmd"
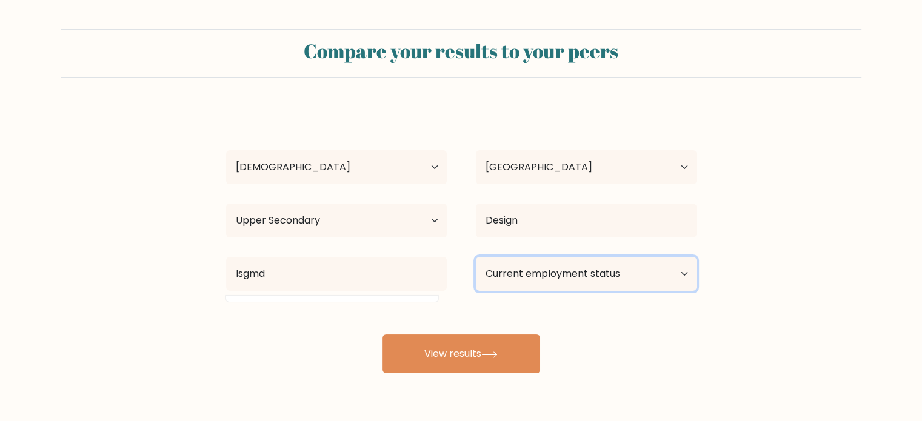
click at [519, 288] on select "Current employment status Employed Student Retired Other / prefer not to answer" at bounding box center [586, 274] width 221 height 34
select select "other"
click at [476, 257] on select "Current employment status Employed Student Retired Other / prefer not to answer" at bounding box center [586, 274] width 221 height 34
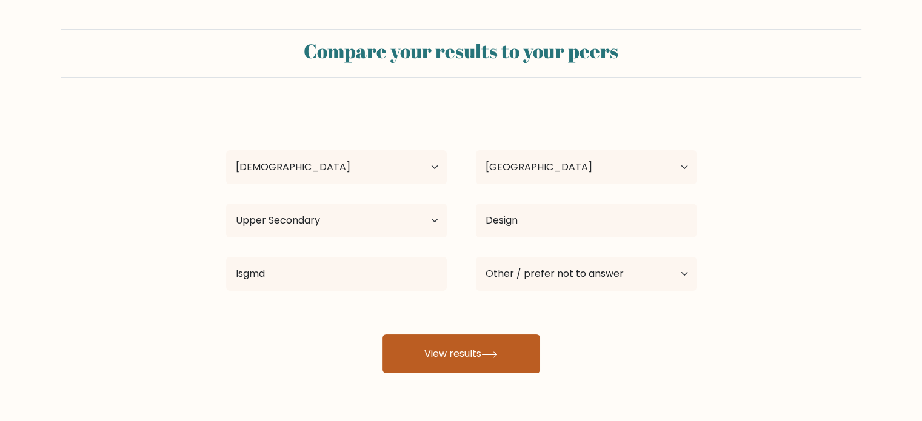
click at [502, 358] on button "View results" at bounding box center [462, 354] width 158 height 39
